Goal: Transaction & Acquisition: Purchase product/service

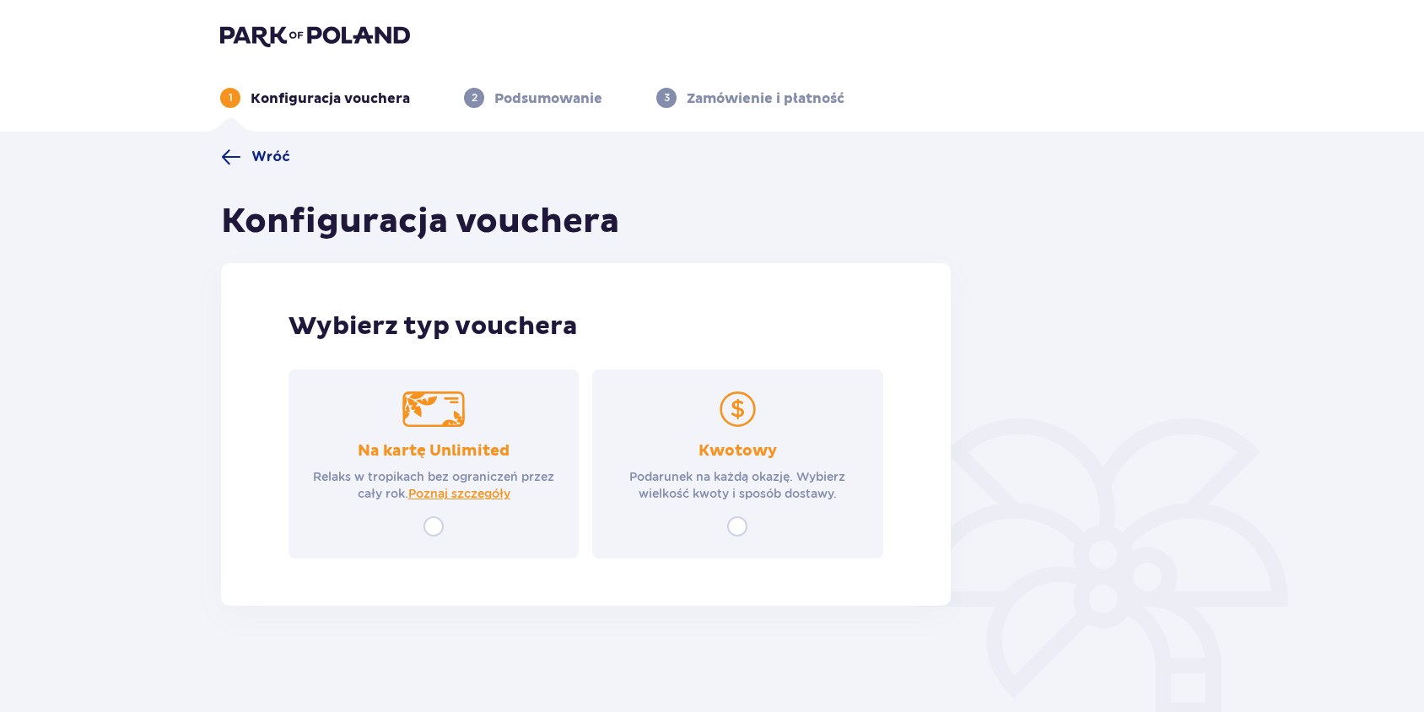
click at [687, 445] on div "Kwotowy Podarunek na każdą okazję. Wybierz wielkość kwoty i sposób dostawy." at bounding box center [737, 471] width 260 height 61
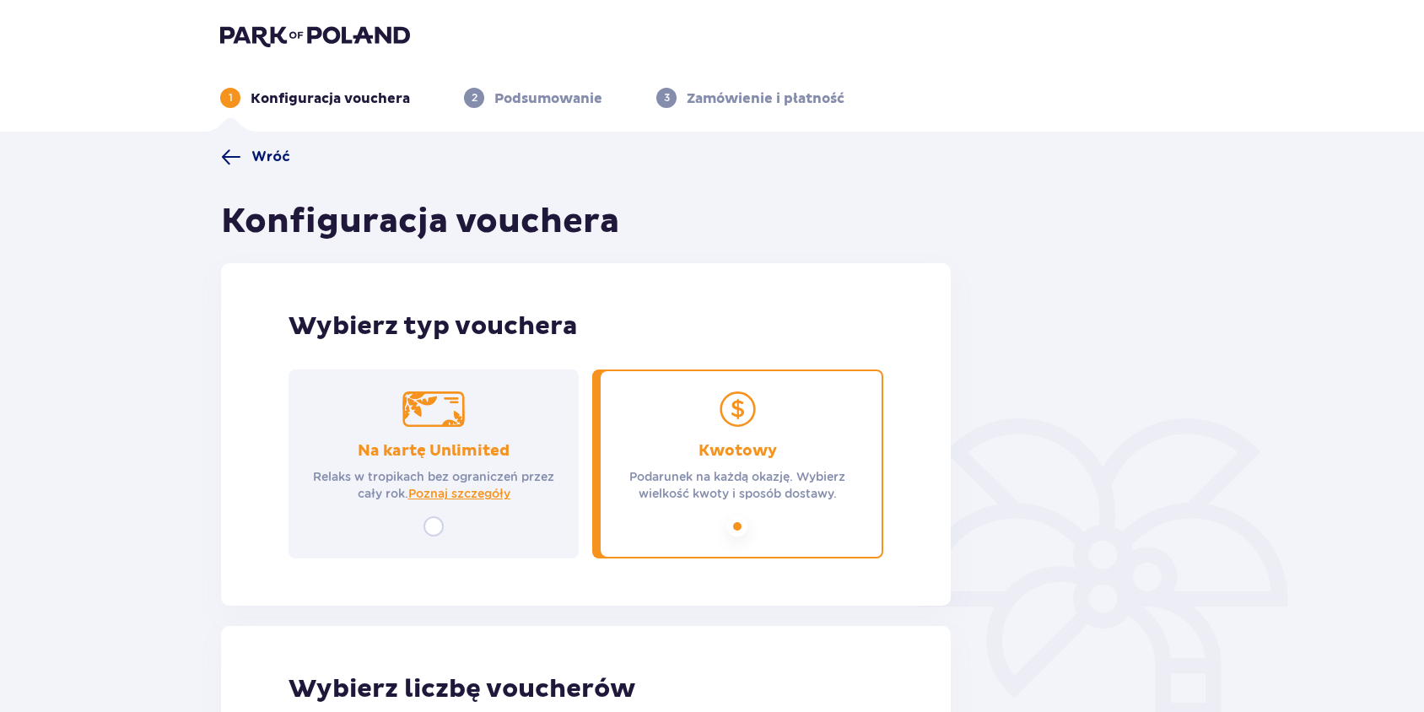
click at [253, 159] on span "Wróć" at bounding box center [270, 157] width 39 height 19
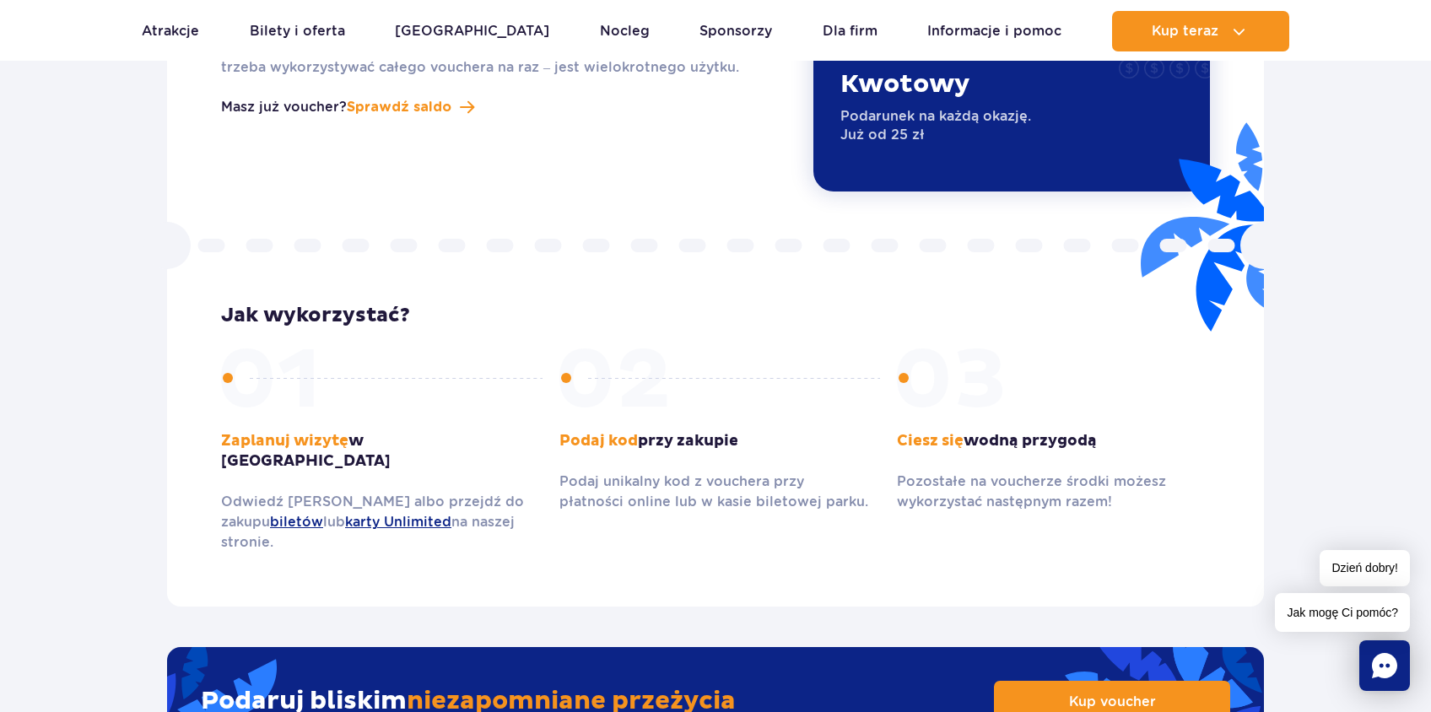
scroll to position [2266, 0]
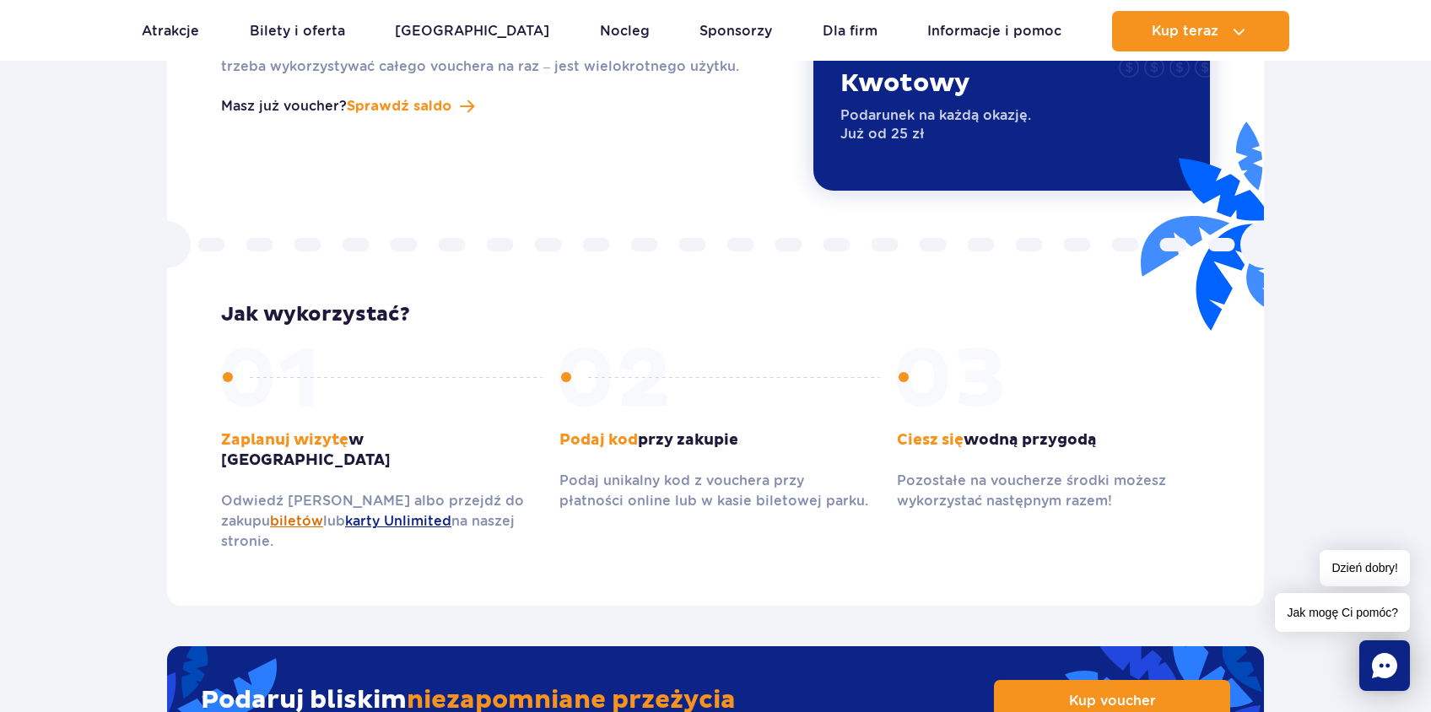
click at [270, 513] on link "biletów" at bounding box center [296, 521] width 53 height 16
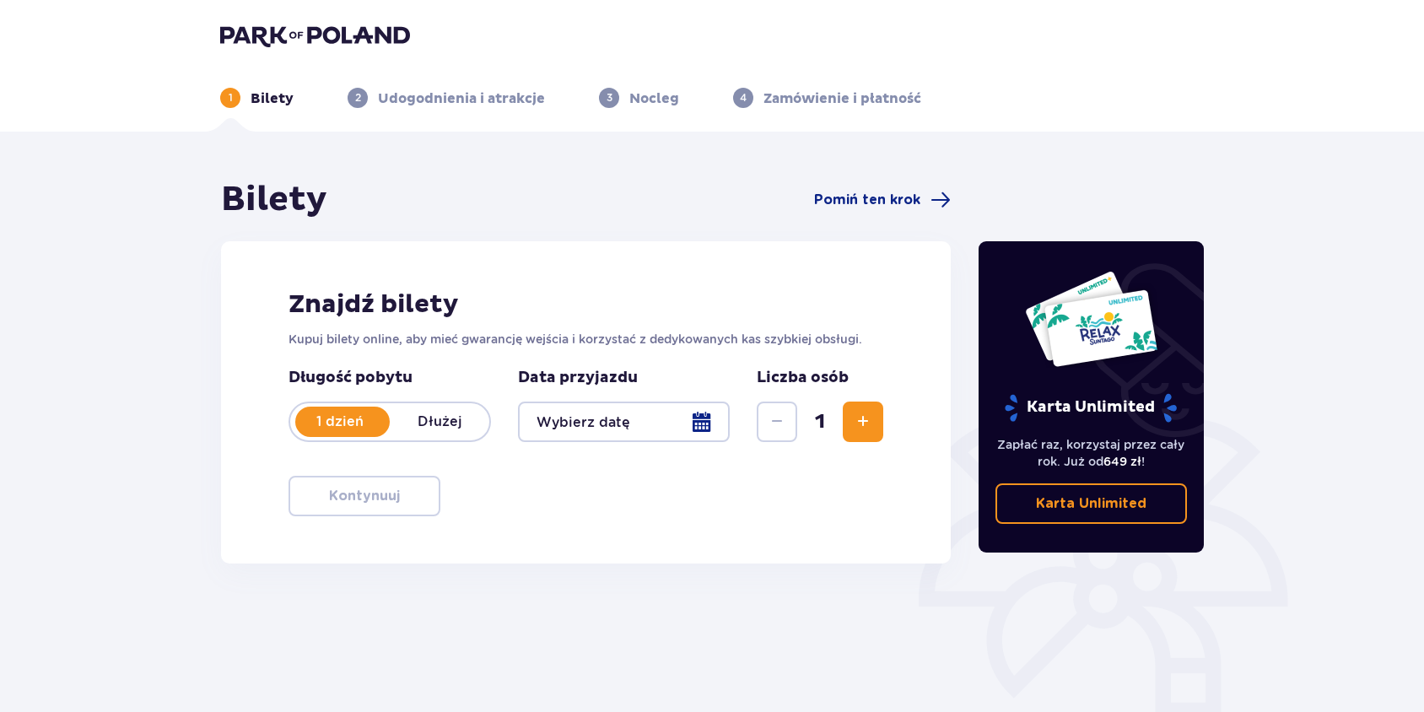
click at [855, 424] on span "Zwiększ" at bounding box center [863, 422] width 20 height 20
click at [704, 427] on div at bounding box center [624, 422] width 212 height 40
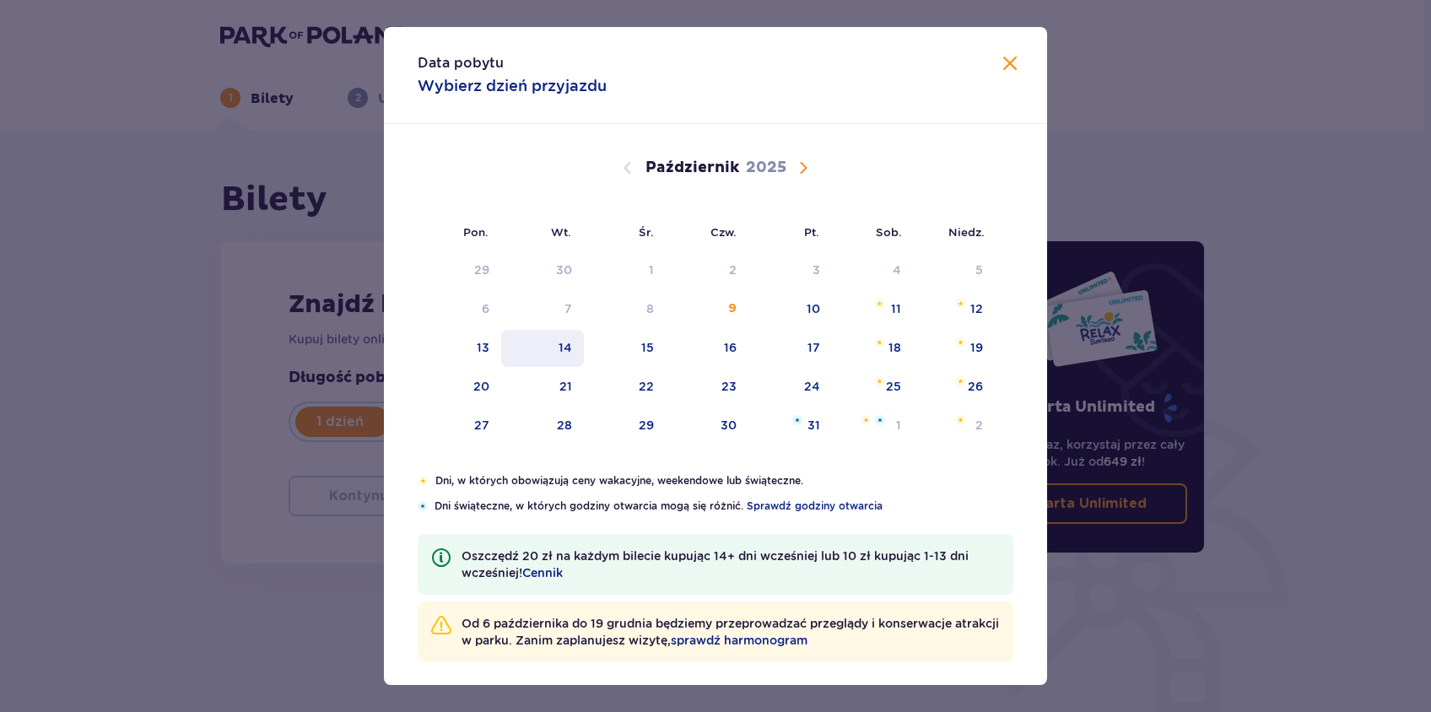
click at [570, 349] on div "14" at bounding box center [565, 347] width 13 height 17
type input "14.10.25"
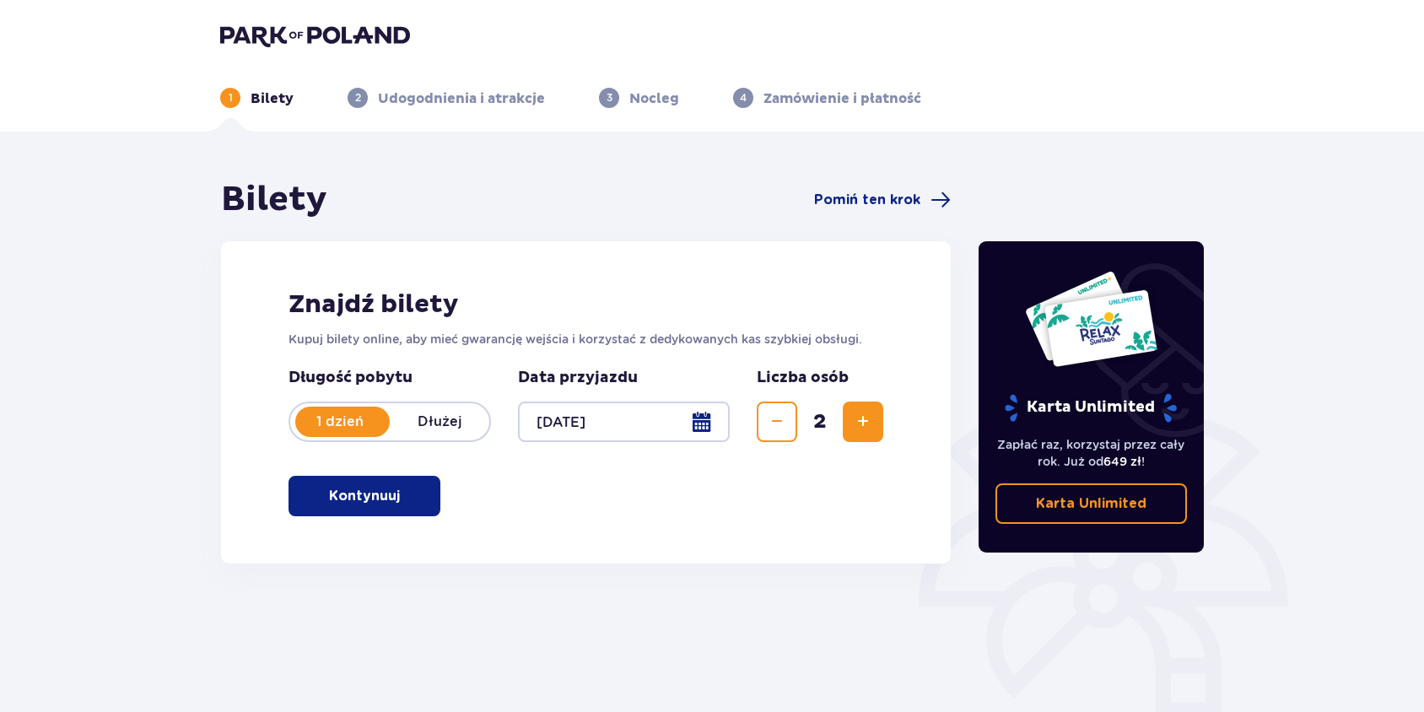
click at [696, 430] on div at bounding box center [624, 422] width 212 height 40
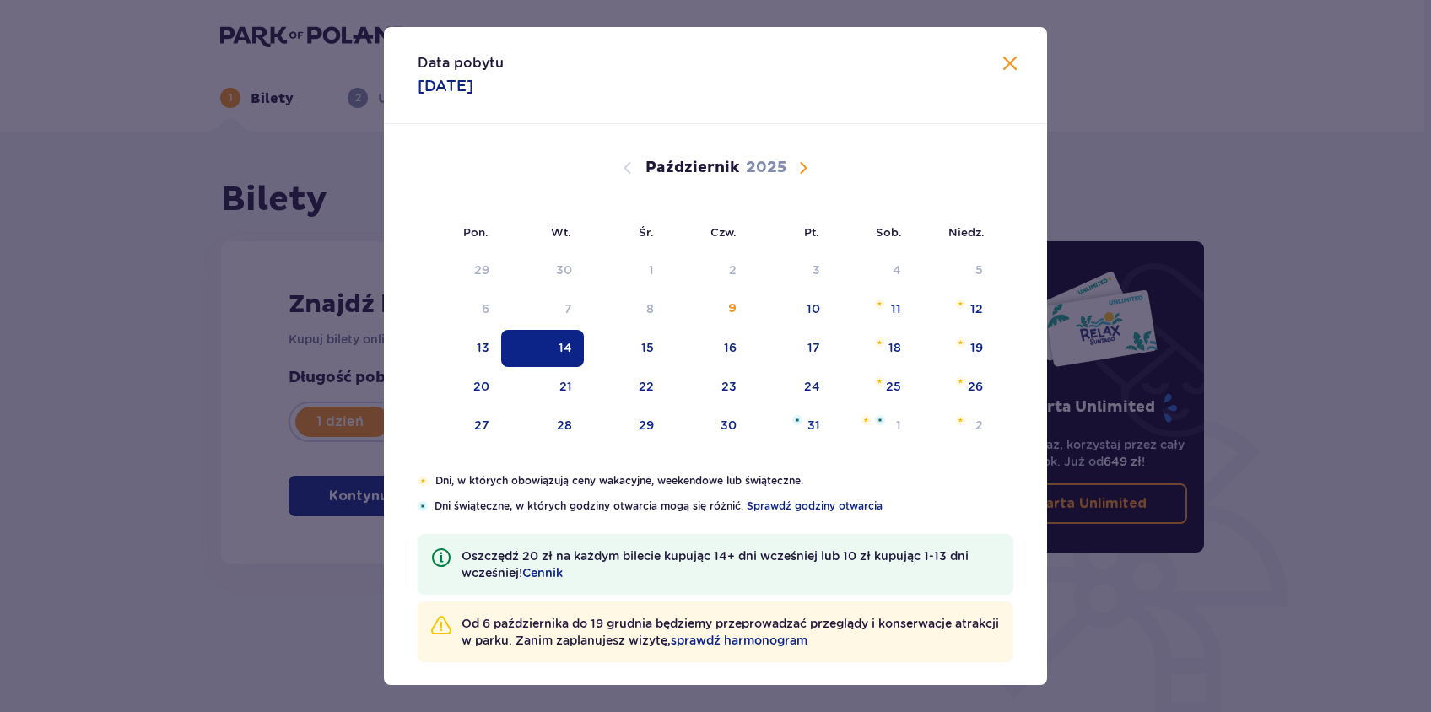
click at [386, 604] on div "Dni, w których obowiązują ceny wakacyjne, weekendowe lub świąteczne. Dni świąte…" at bounding box center [715, 584] width 663 height 223
click at [1007, 62] on span "Zamknij" at bounding box center [1010, 64] width 20 height 20
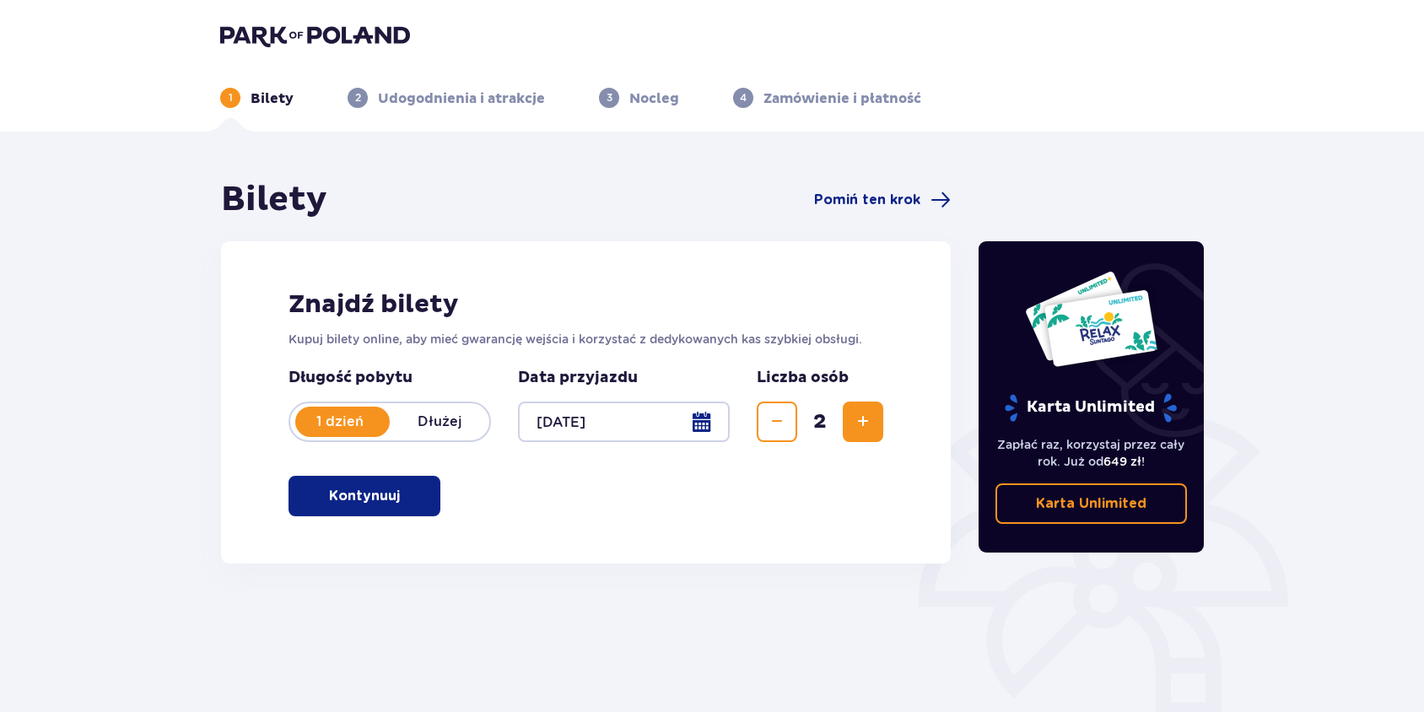
click at [354, 500] on p "Kontynuuj" at bounding box center [364, 496] width 71 height 19
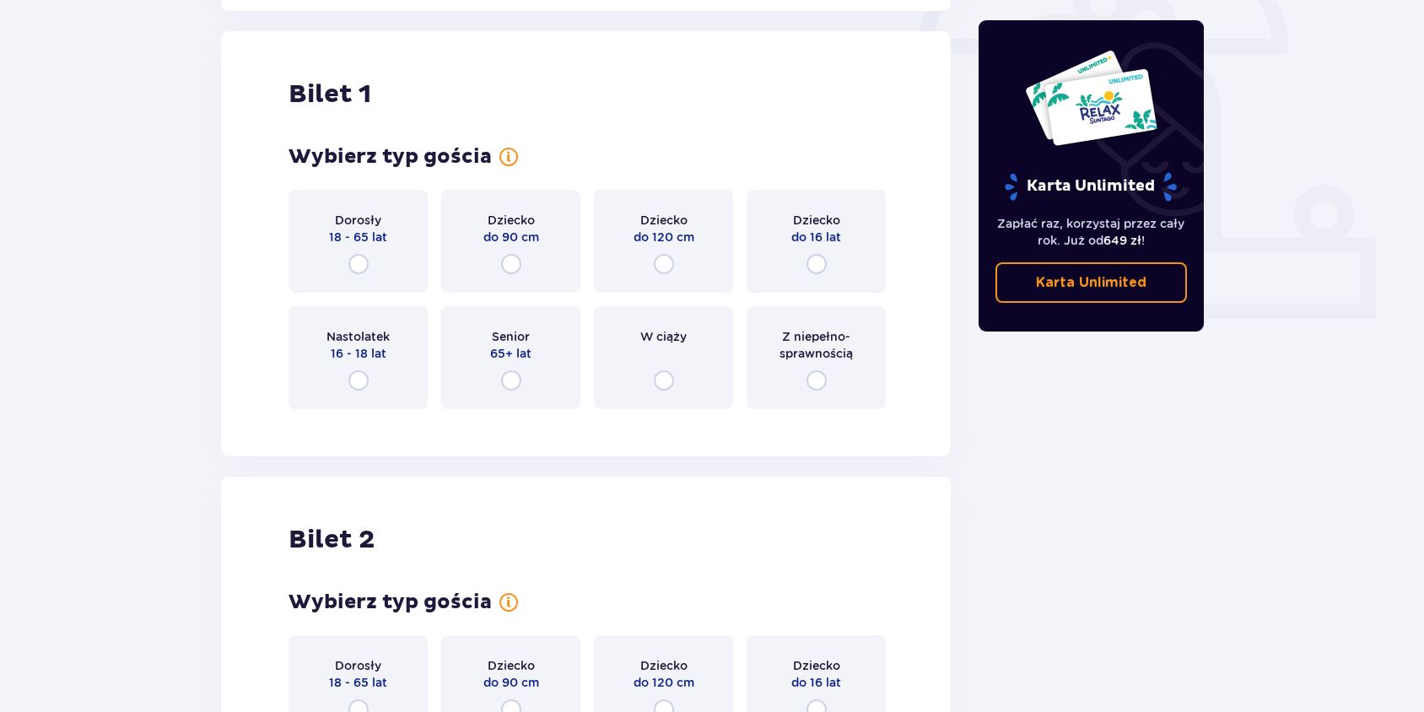
scroll to position [564, 0]
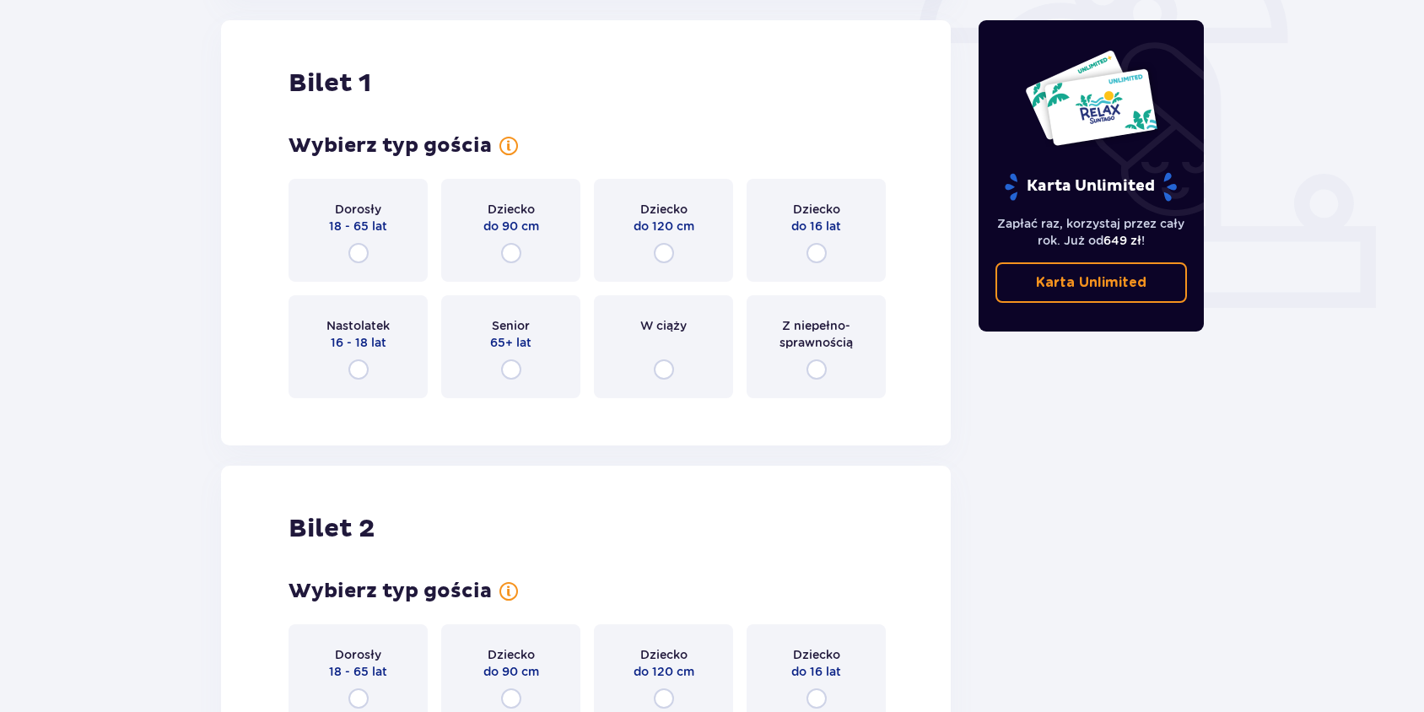
click at [813, 255] on input "radio" at bounding box center [817, 253] width 20 height 20
radio input "true"
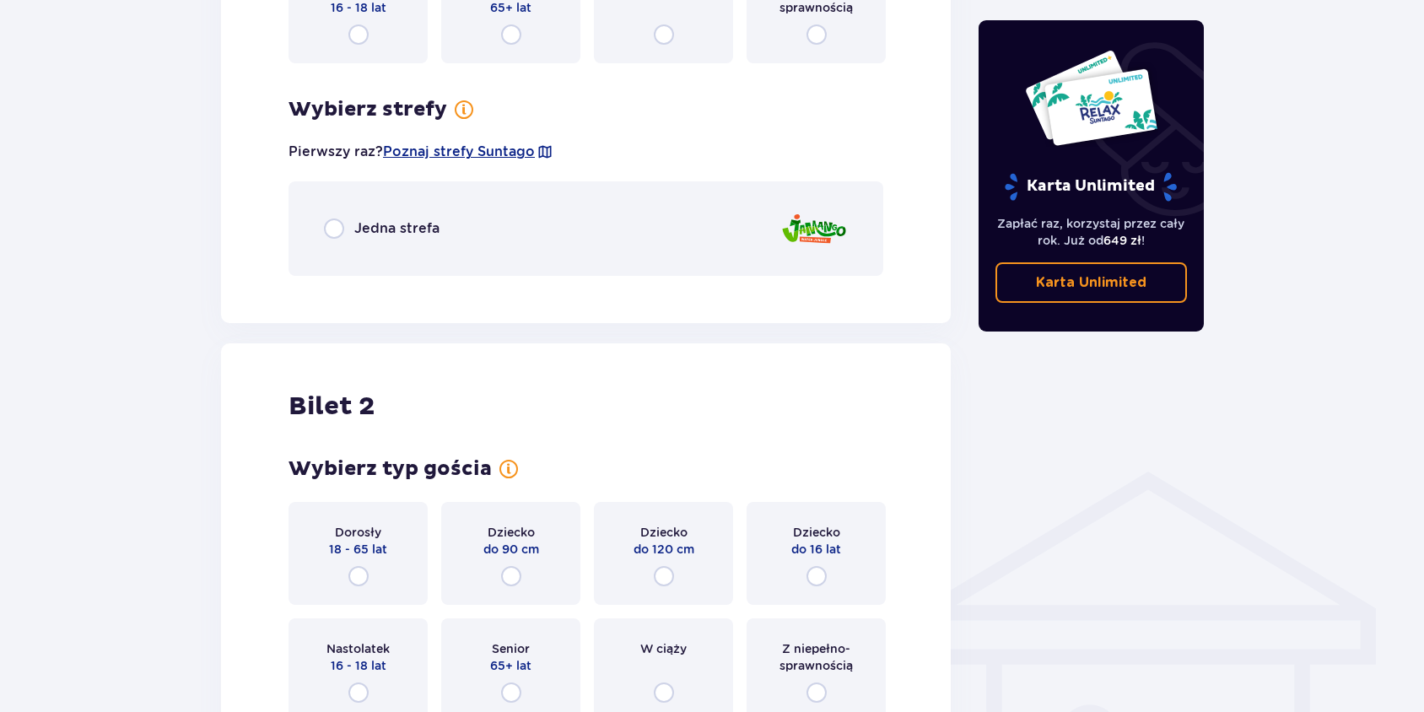
scroll to position [893, 0]
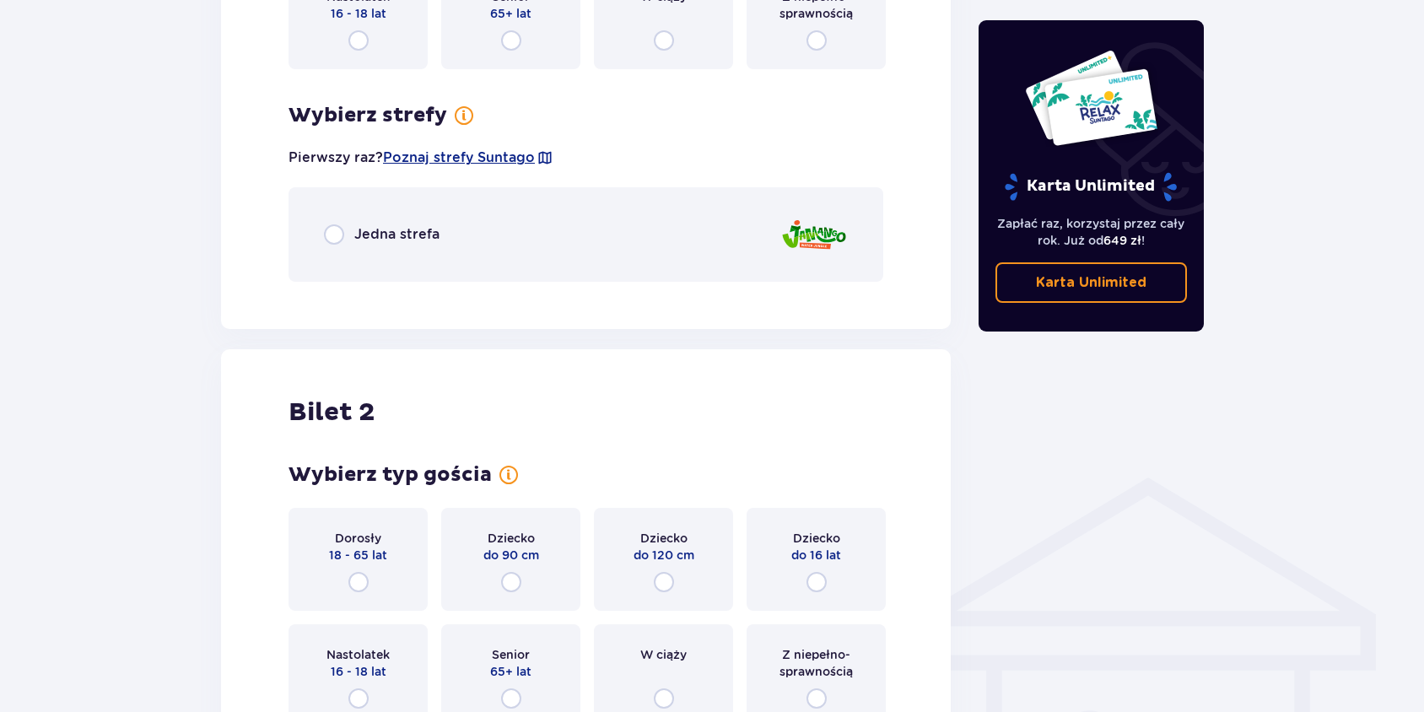
click at [333, 235] on input "radio" at bounding box center [334, 234] width 20 height 20
radio input "true"
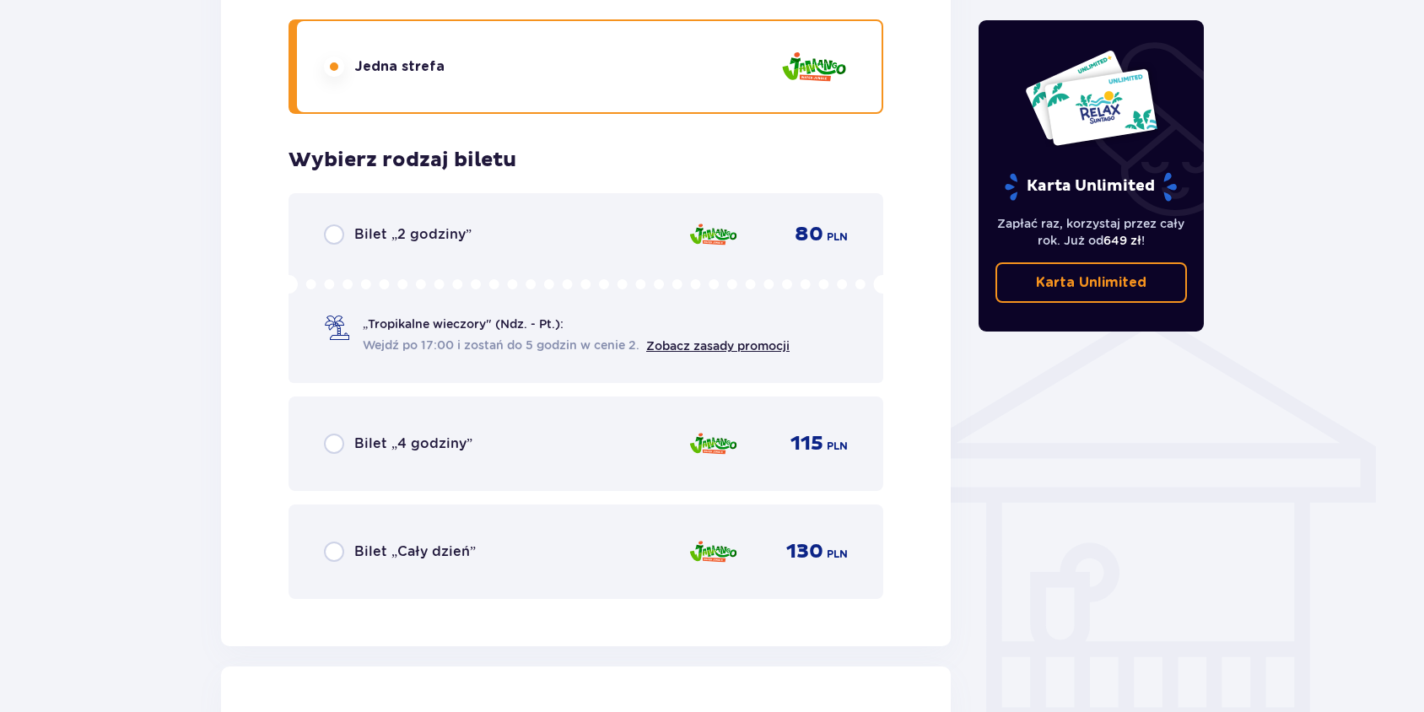
scroll to position [1063, 0]
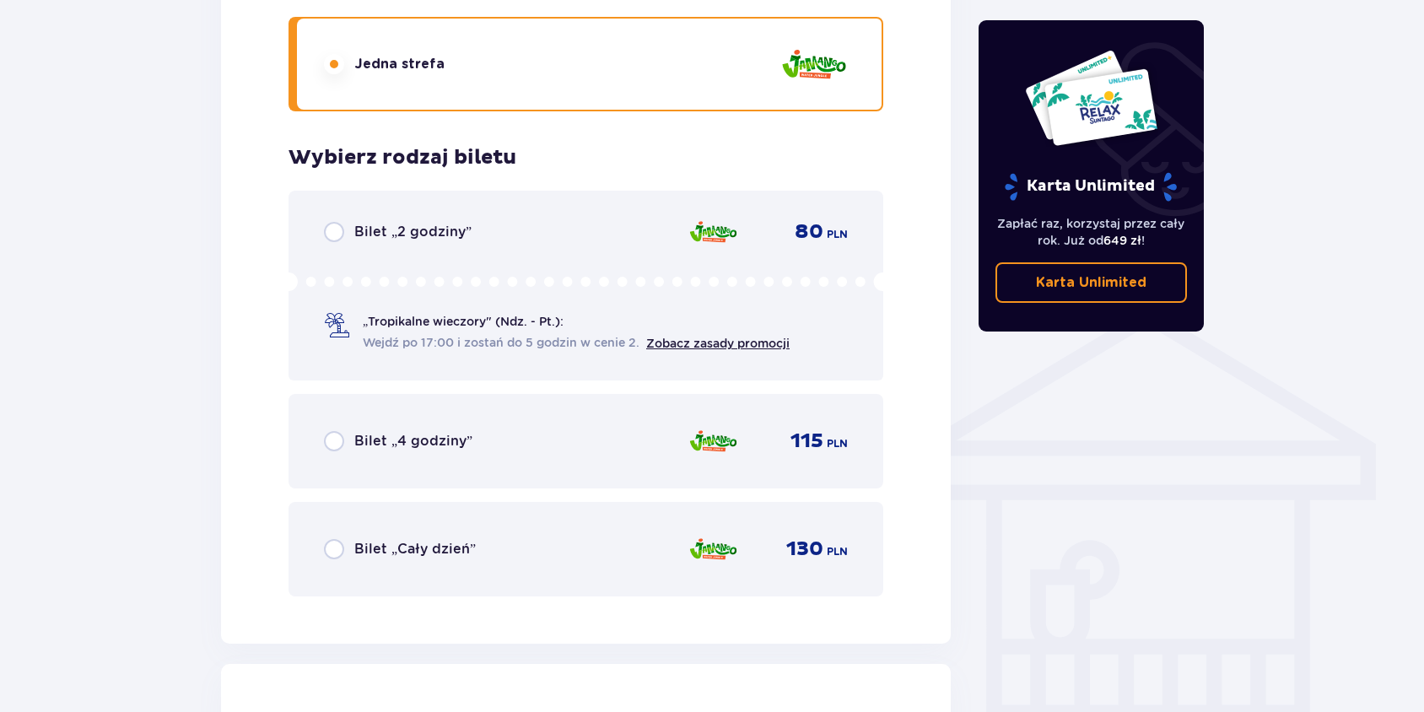
click at [332, 548] on input "radio" at bounding box center [334, 549] width 20 height 20
radio input "true"
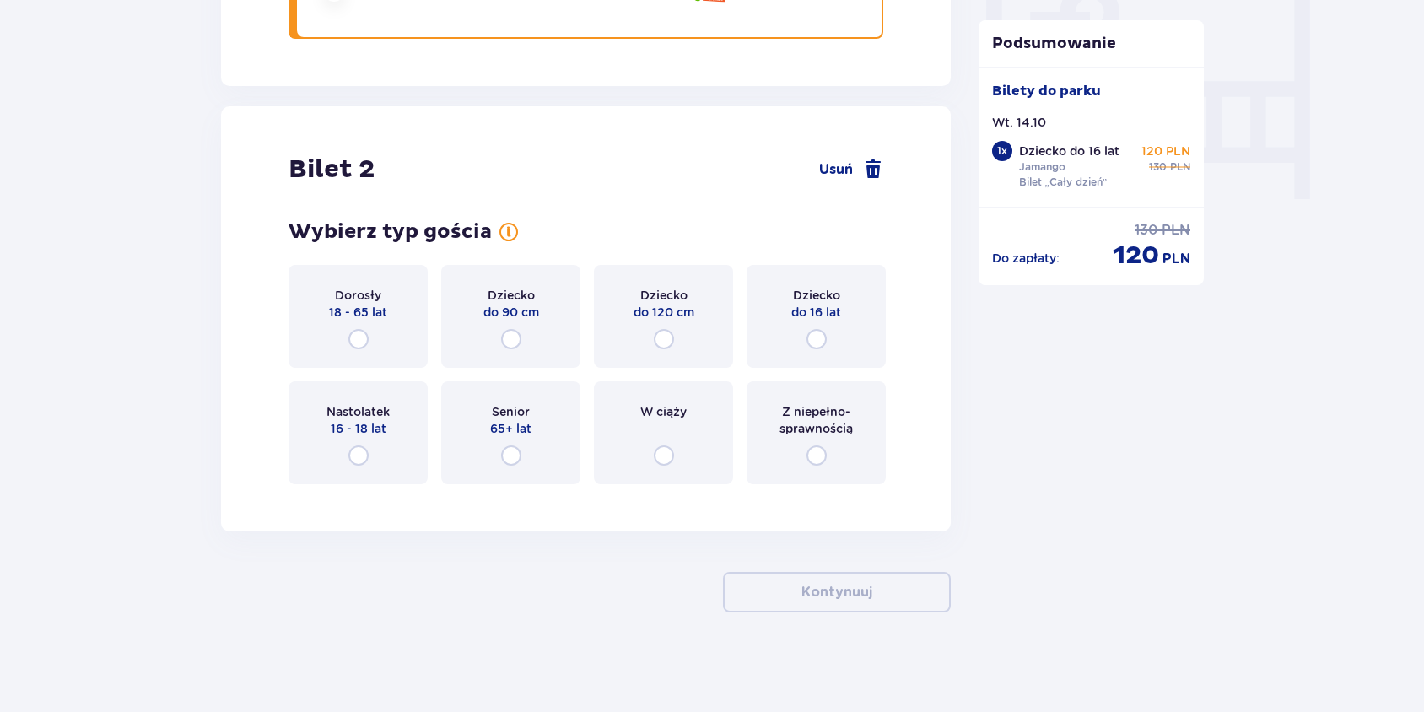
scroll to position [1622, 0]
click at [818, 337] on input "radio" at bounding box center [817, 337] width 20 height 20
radio input "true"
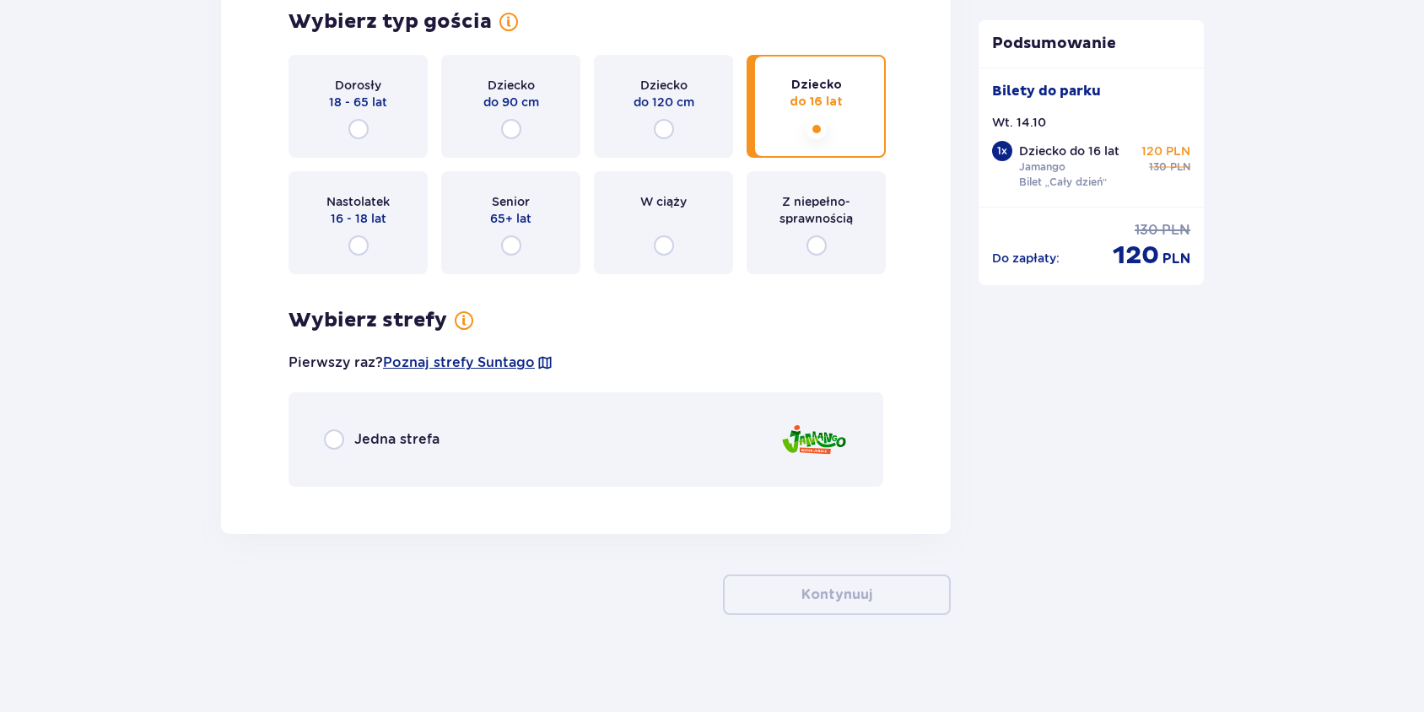
scroll to position [1835, 0]
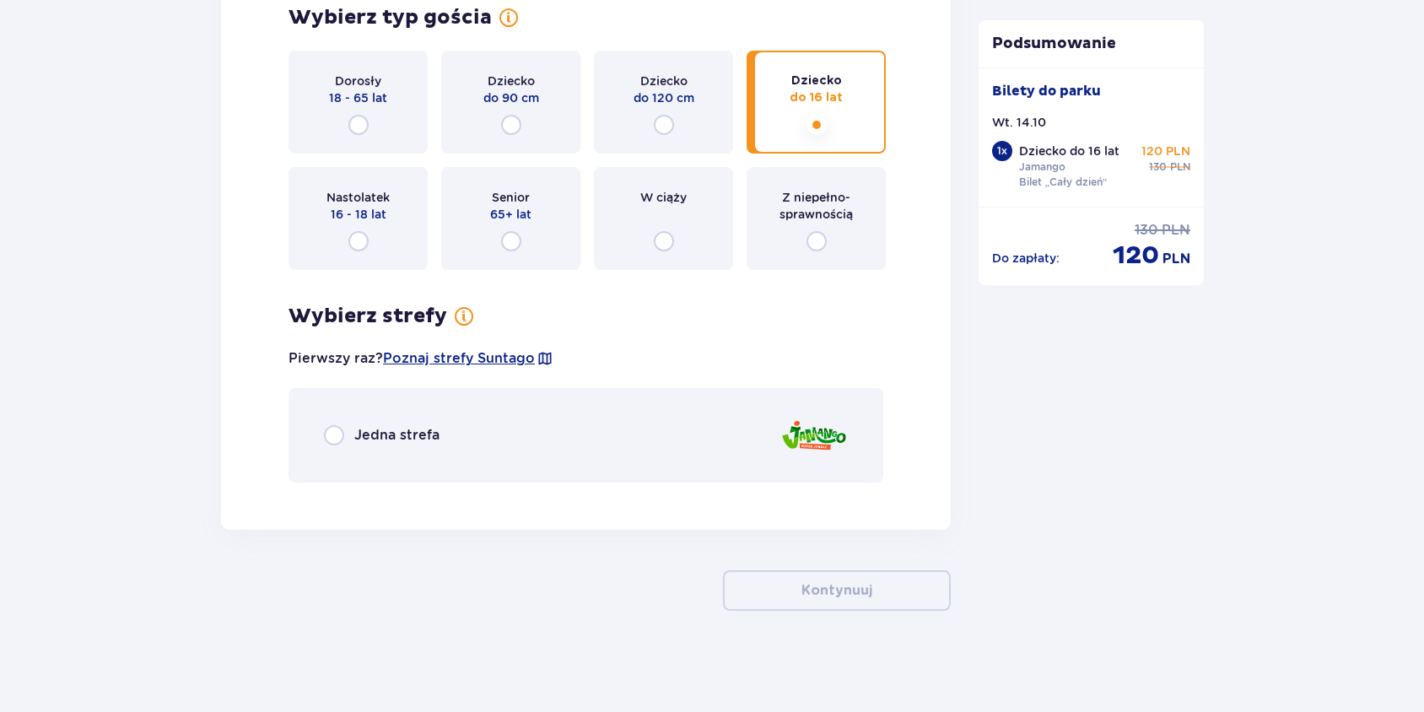
click at [331, 433] on input "radio" at bounding box center [334, 435] width 20 height 20
radio input "true"
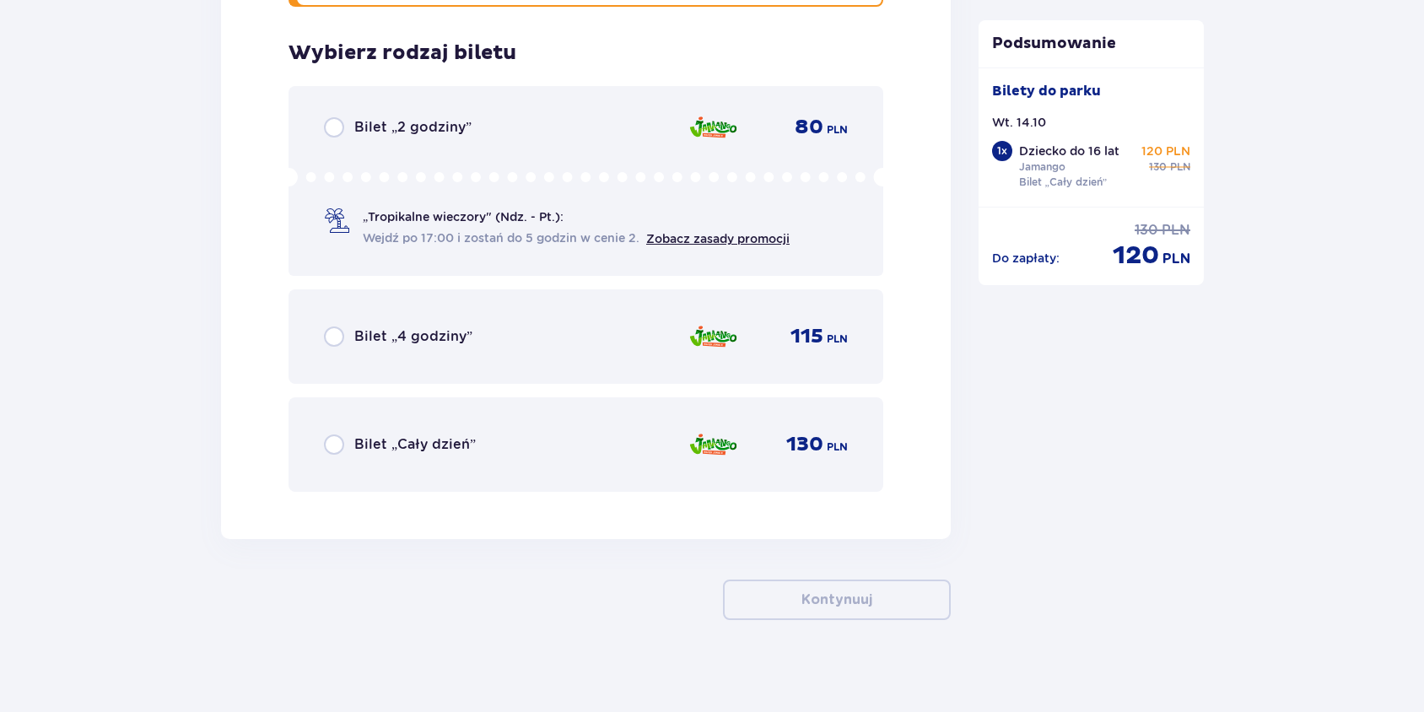
scroll to position [2320, 0]
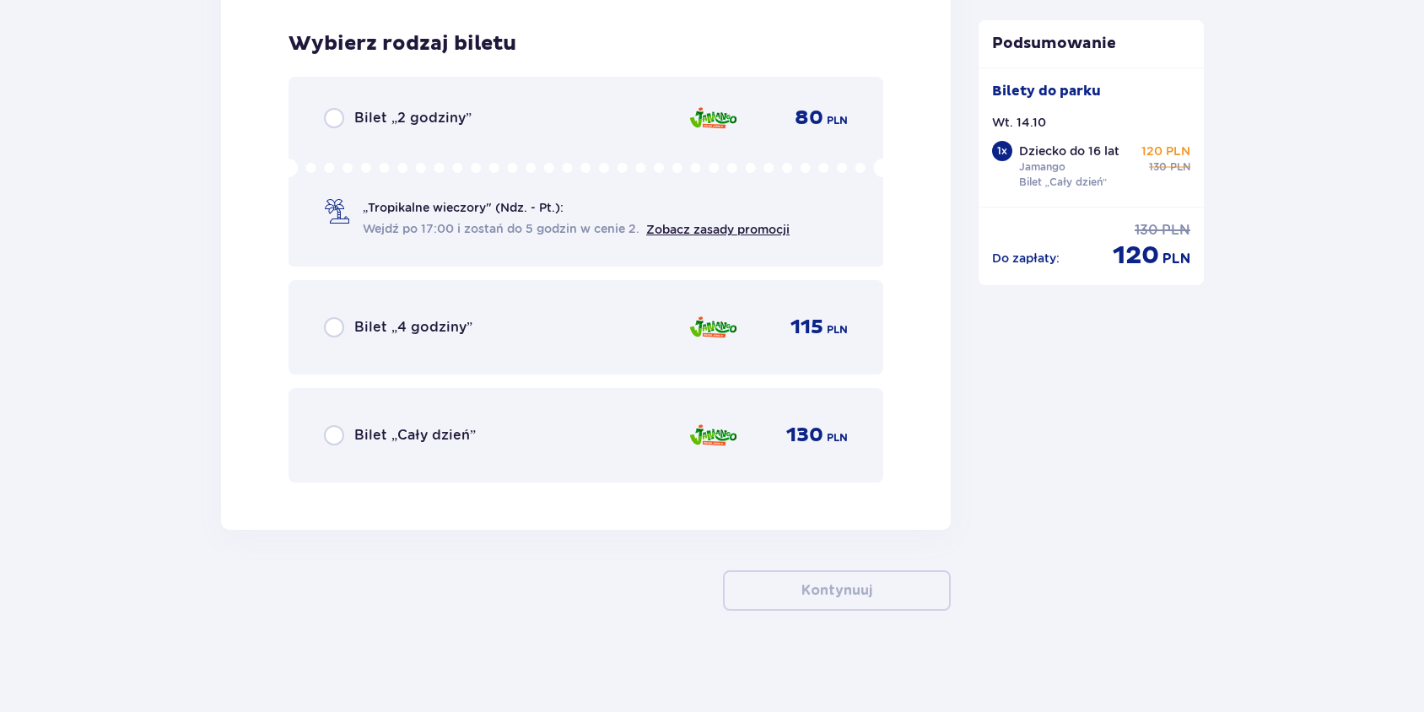
click at [331, 440] on input "radio" at bounding box center [334, 435] width 20 height 20
radio input "true"
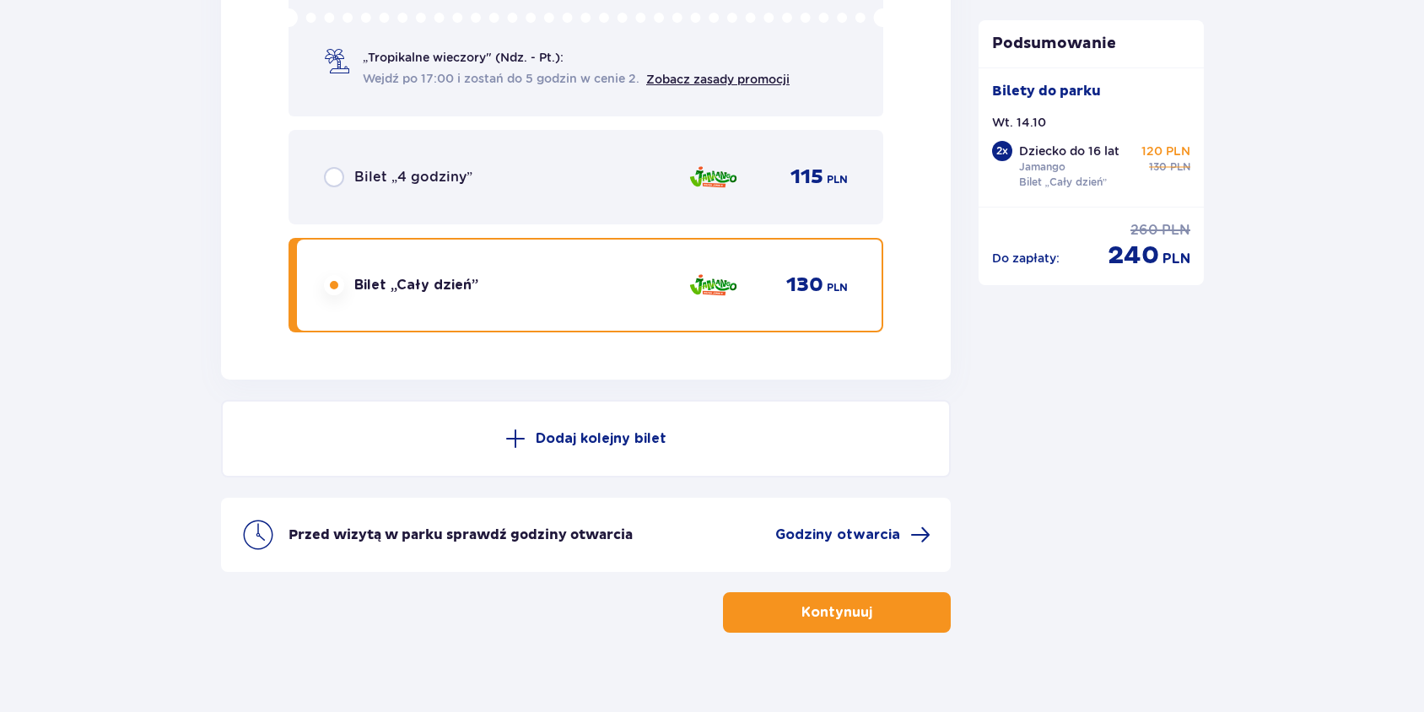
scroll to position [2492, 0]
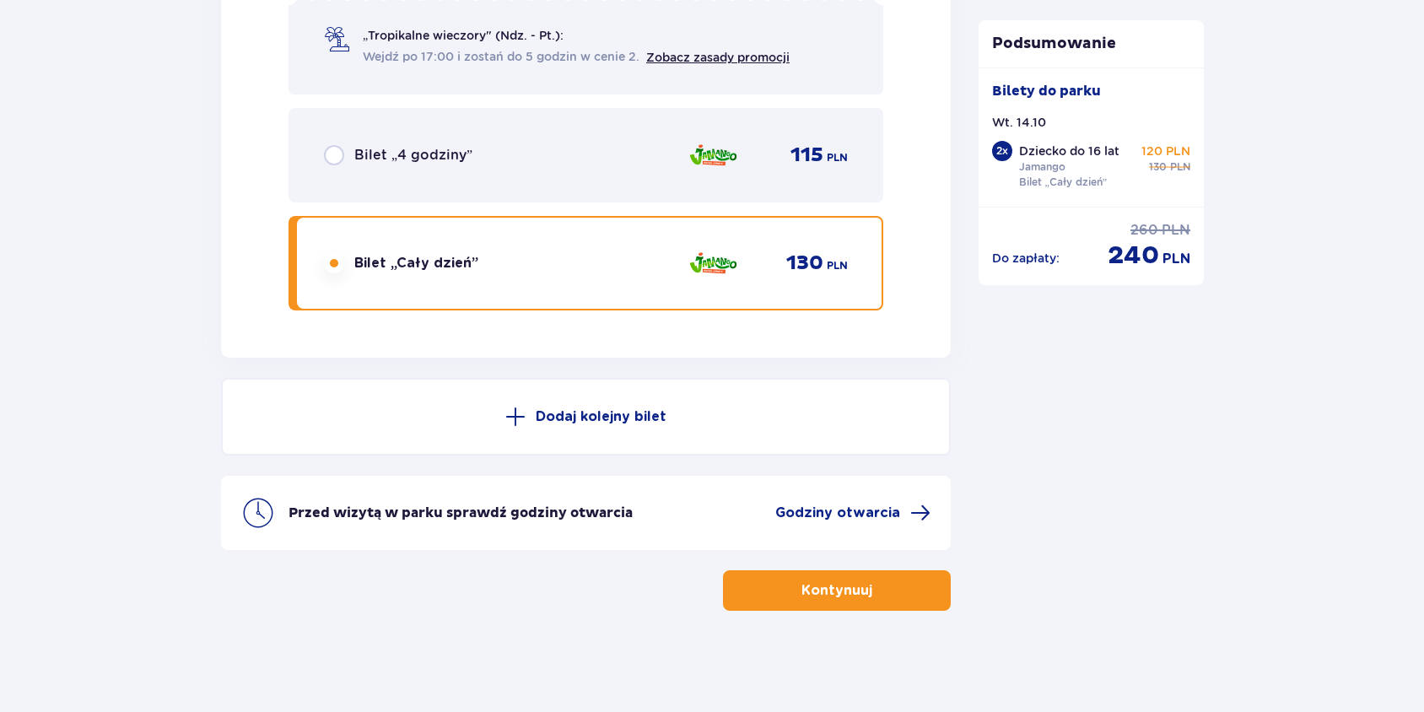
click at [772, 586] on button "Kontynuuj" at bounding box center [837, 590] width 228 height 40
